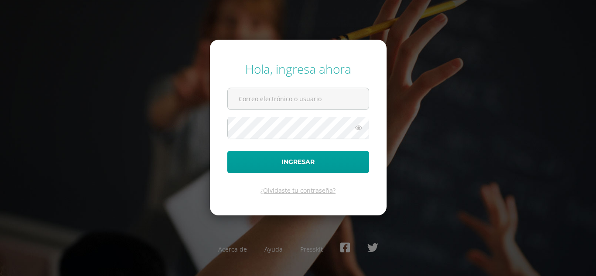
type input "[EMAIL_ADDRESS][DOMAIN_NAME]"
click at [360, 130] on icon at bounding box center [358, 128] width 11 height 10
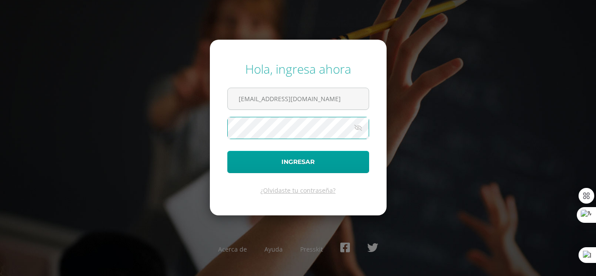
click at [227, 151] on button "Ingresar" at bounding box center [298, 162] width 142 height 22
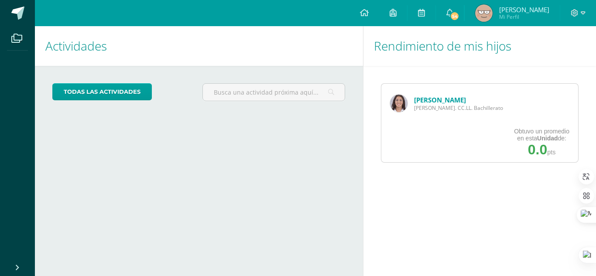
click at [432, 99] on link "[PERSON_NAME]" at bounding box center [440, 100] width 52 height 9
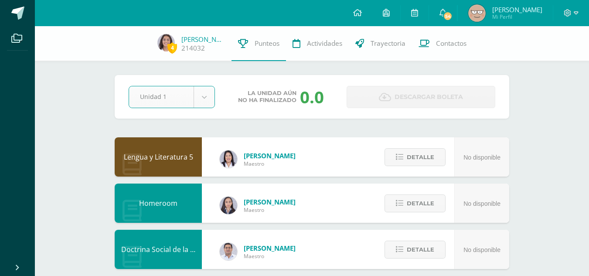
select select "Unidad 1"
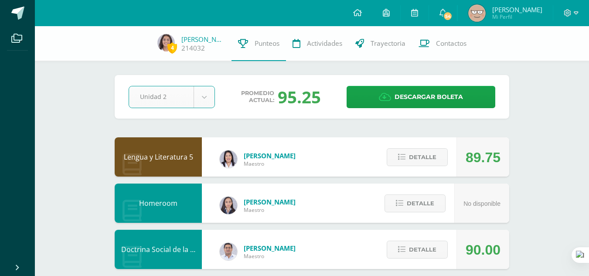
select select "Unidad 2"
select select "Unidad 3"
